Goal: Information Seeking & Learning: Check status

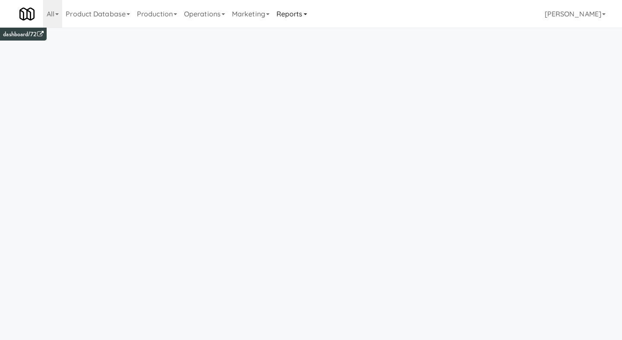
click at [304, 21] on link "Reports" at bounding box center [292, 14] width 38 height 28
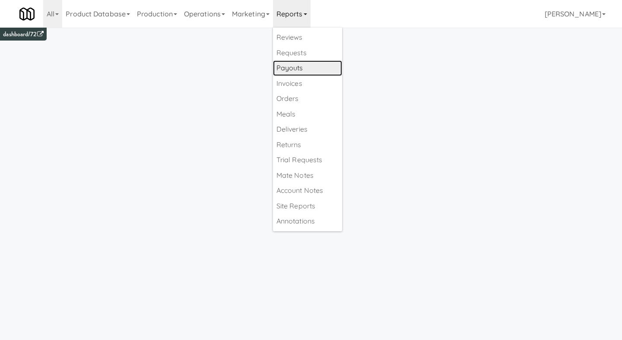
click at [313, 68] on link "Payouts" at bounding box center [307, 68] width 69 height 16
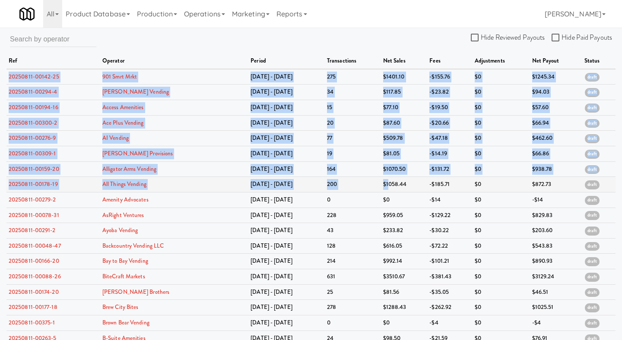
drag, startPoint x: 7, startPoint y: 76, endPoint x: 374, endPoint y: 184, distance: 383.0
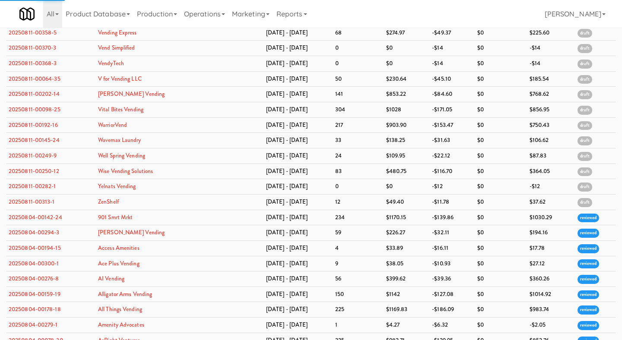
scroll to position [2418, 0]
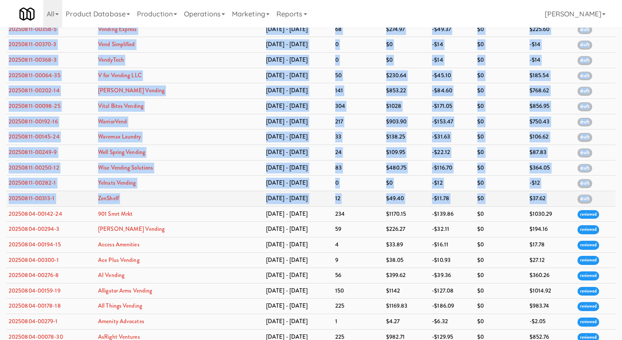
click at [587, 204] on span "draft" at bounding box center [584, 199] width 15 height 9
copy tbody "20250811-00142-25 901 Smrt Mrkt Aug 4 - Aug 10 275 $1401.10 -$155.76 $0 $1245.3…"
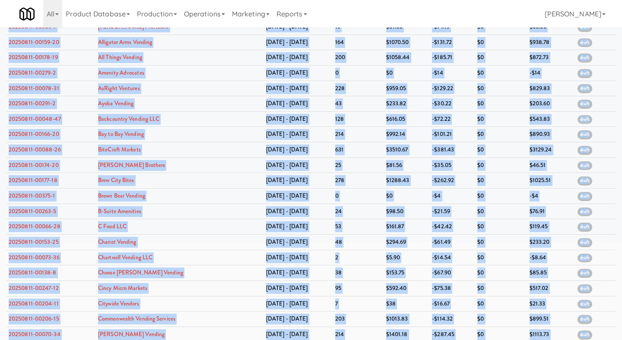
scroll to position [87, 0]
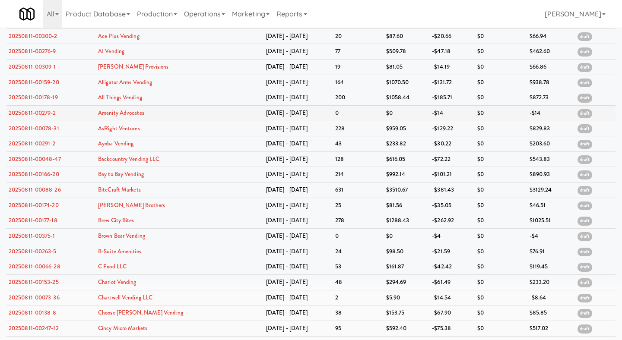
click at [430, 108] on td "-$14" at bounding box center [452, 113] width 45 height 16
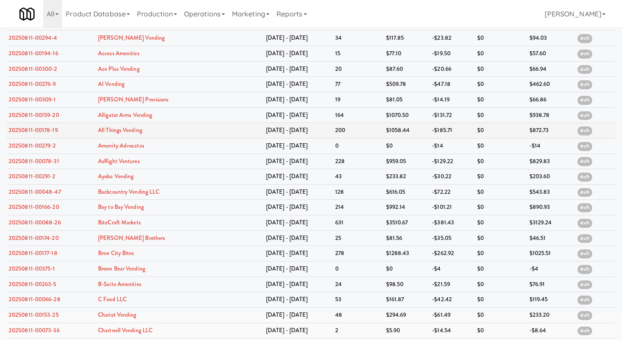
scroll to position [0, 0]
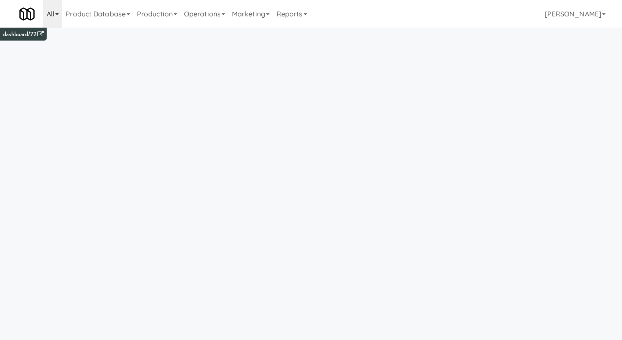
click at [58, 16] on link "All" at bounding box center [52, 14] width 19 height 28
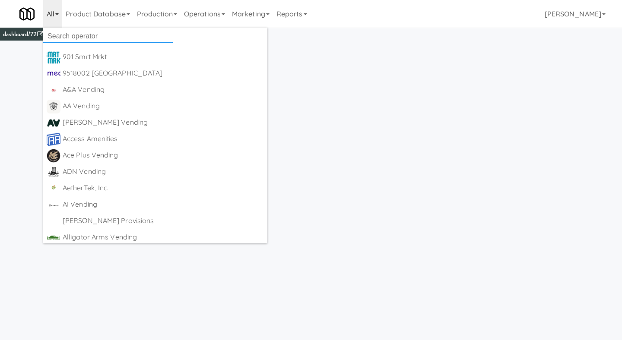
click at [63, 33] on input "text" at bounding box center [108, 36] width 130 height 13
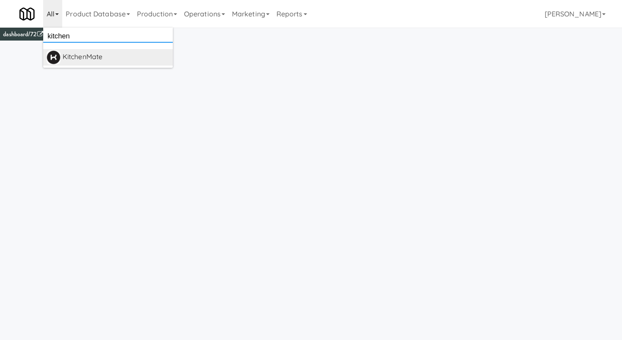
type input "kitchen"
click at [96, 52] on div "KitchenMate" at bounding box center [116, 57] width 107 height 13
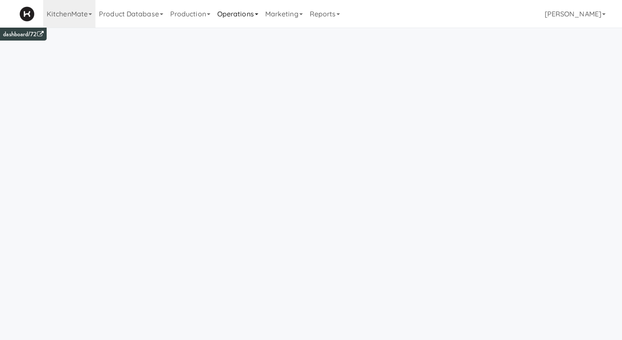
click at [234, 14] on link "Operations" at bounding box center [238, 14] width 48 height 28
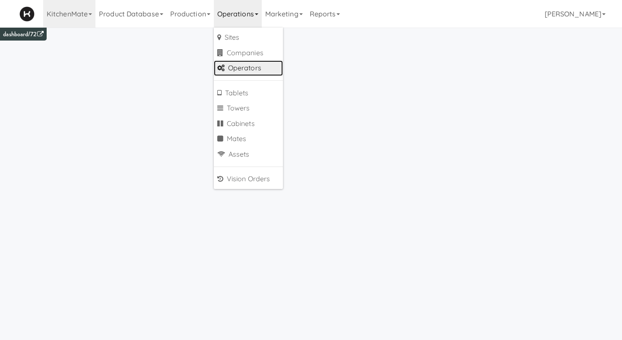
click at [231, 71] on link "Operators" at bounding box center [248, 68] width 69 height 16
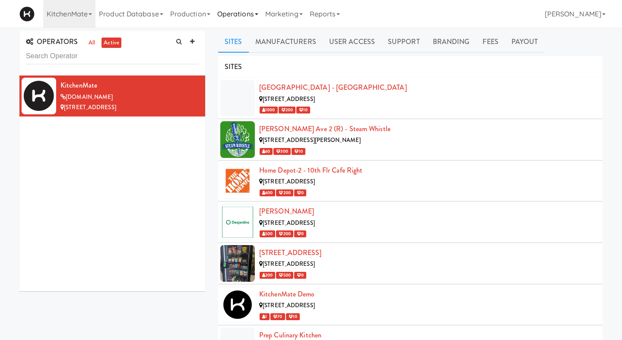
click at [238, 20] on link "Operations" at bounding box center [238, 14] width 48 height 28
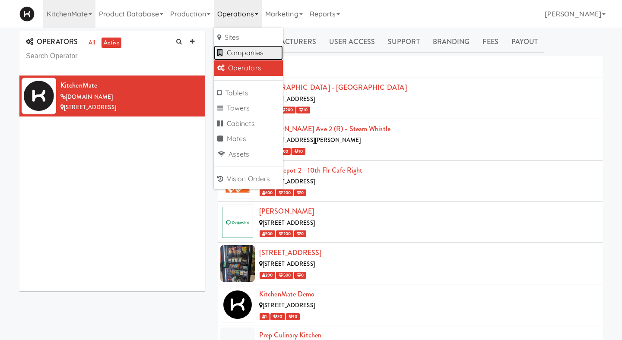
click at [255, 50] on link "Companies" at bounding box center [248, 53] width 69 height 16
